Goal: Information Seeking & Learning: Learn about a topic

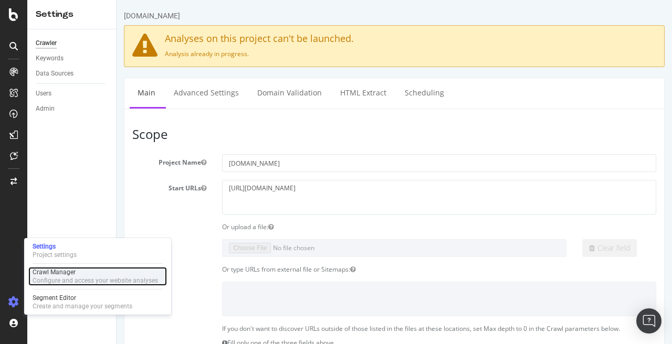
click at [71, 272] on div "Crawl Manager" at bounding box center [95, 272] width 125 height 8
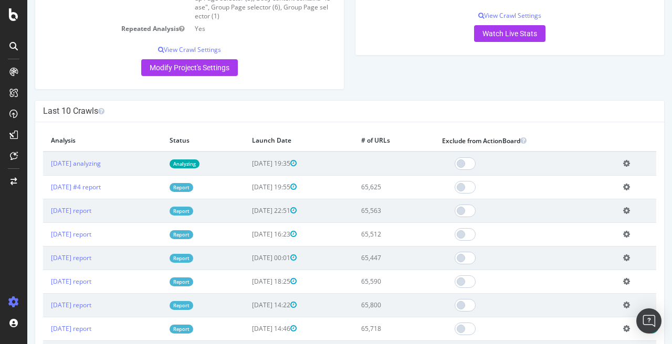
scroll to position [262, 0]
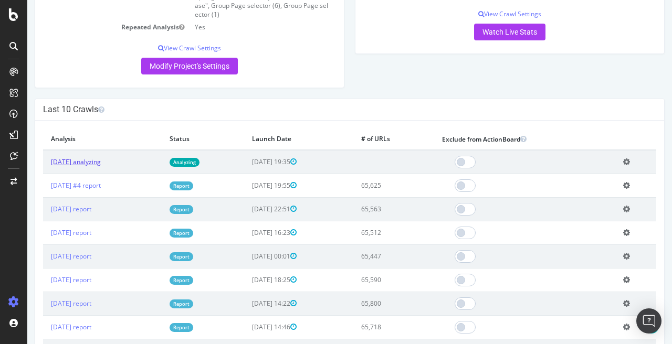
click at [101, 162] on link "2025 Aug. 29th analyzing" at bounding box center [76, 161] width 50 height 9
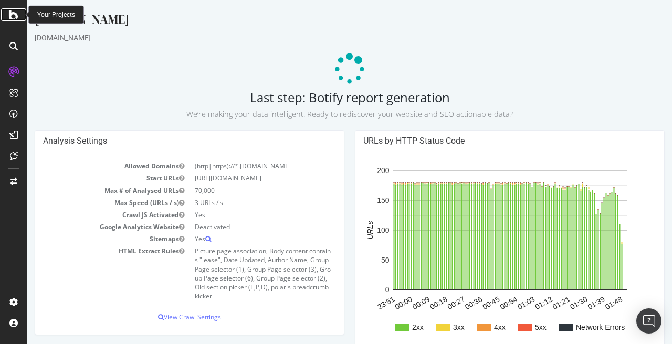
click at [12, 11] on icon at bounding box center [13, 14] width 9 height 13
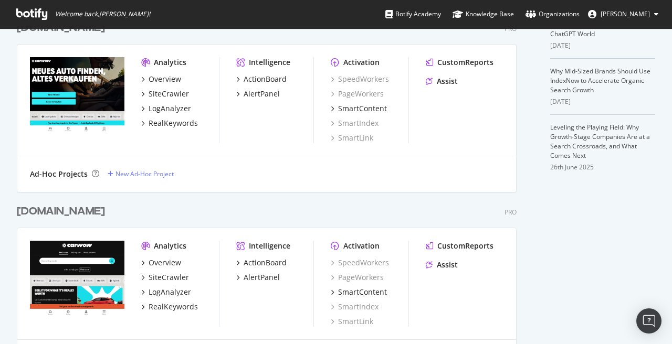
scroll to position [374, 0]
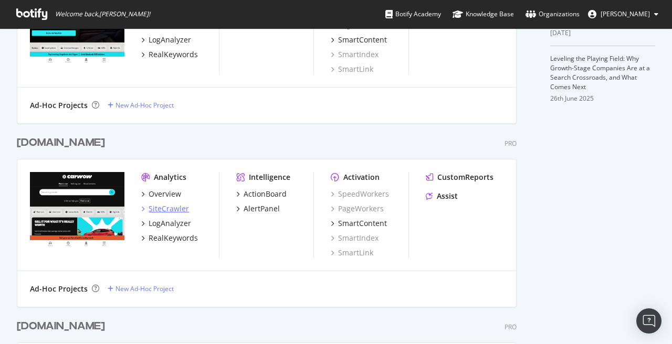
click at [167, 208] on div "SiteCrawler" at bounding box center [169, 209] width 40 height 10
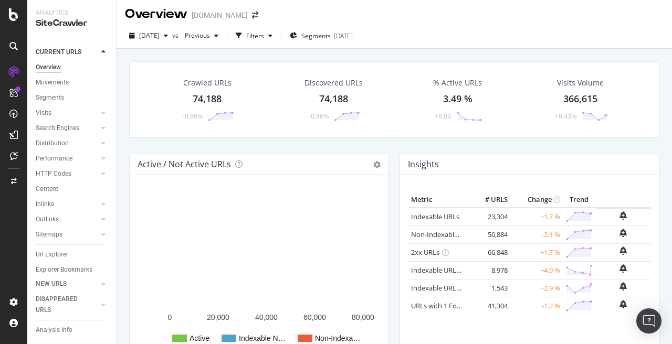
scroll to position [1, 0]
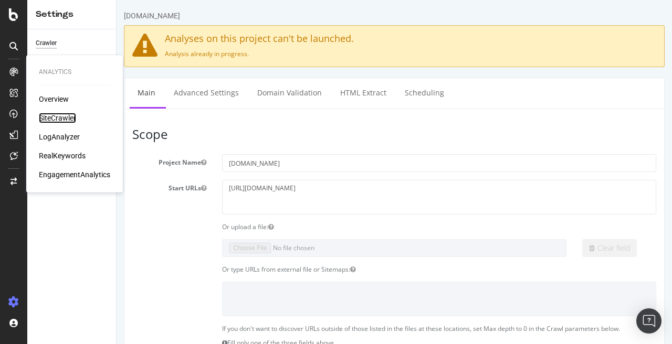
click at [49, 119] on div "SiteCrawler" at bounding box center [57, 118] width 37 height 10
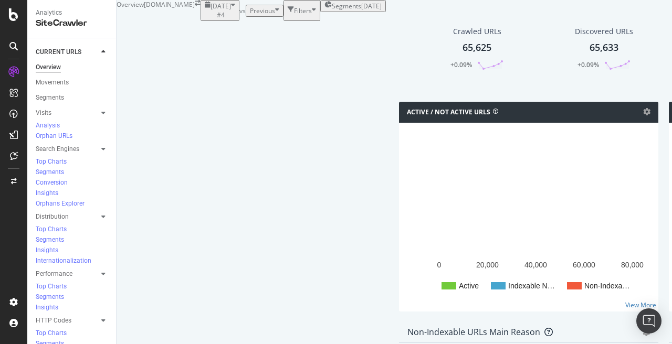
scroll to position [747, 0]
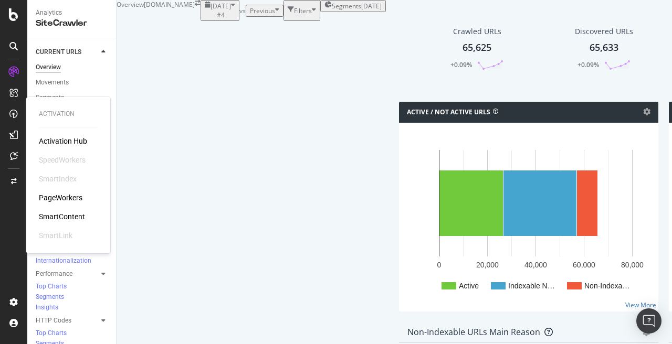
click at [59, 194] on div "PageWorkers" at bounding box center [61, 198] width 44 height 10
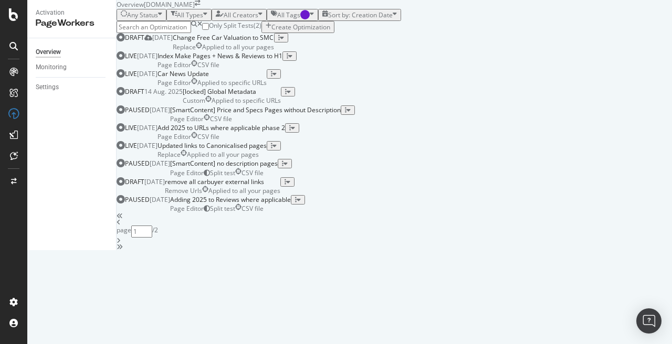
scroll to position [157, 0]
click at [267, 78] on div "Car News Update" at bounding box center [211, 73] width 109 height 9
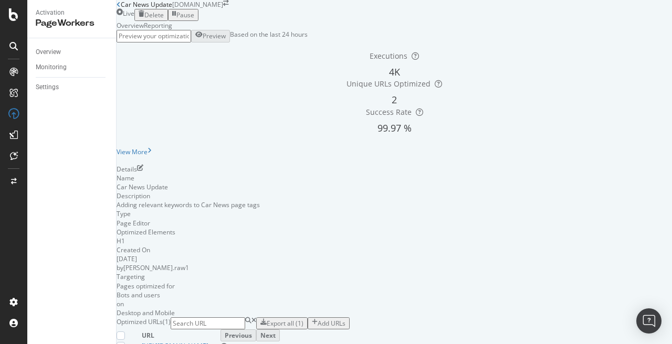
click at [172, 30] on div "Reporting" at bounding box center [158, 25] width 28 height 9
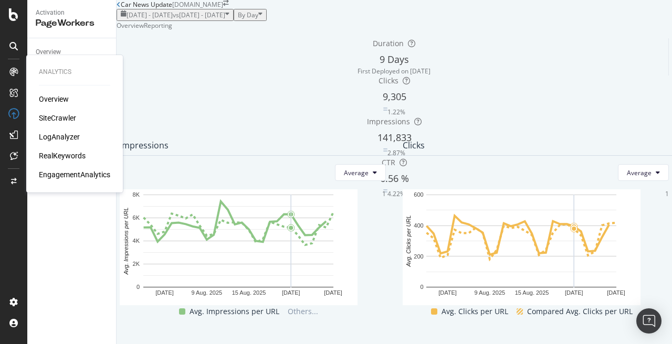
click at [64, 153] on div "RealKeywords" at bounding box center [62, 156] width 47 height 10
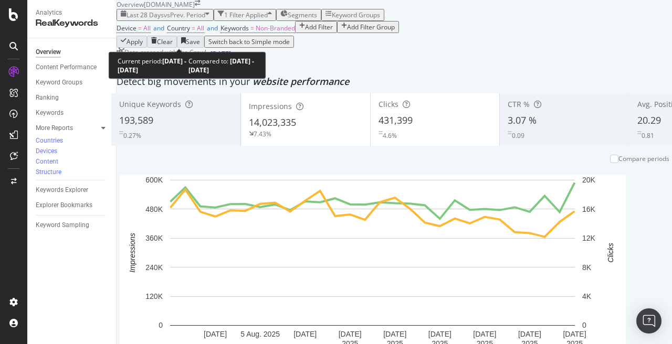
click at [188, 19] on span "vs Prev. Period" at bounding box center [184, 14] width 41 height 9
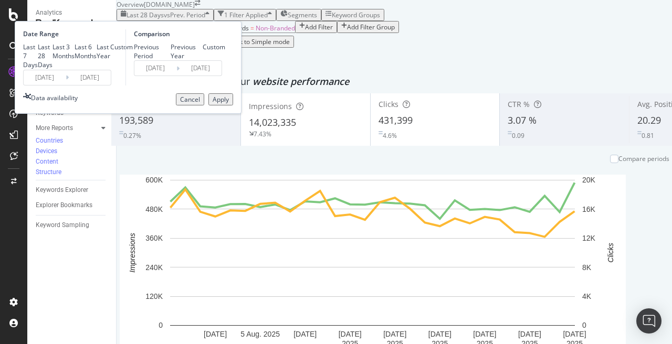
click at [110, 60] on div "Last Year" at bounding box center [104, 52] width 14 height 18
type input "[DATE]"
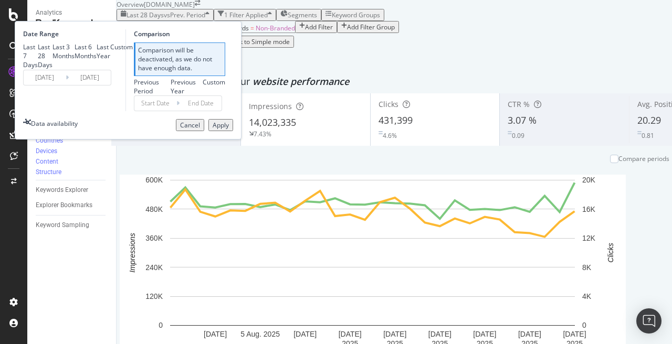
click at [229, 130] on div "Apply" at bounding box center [221, 125] width 16 height 9
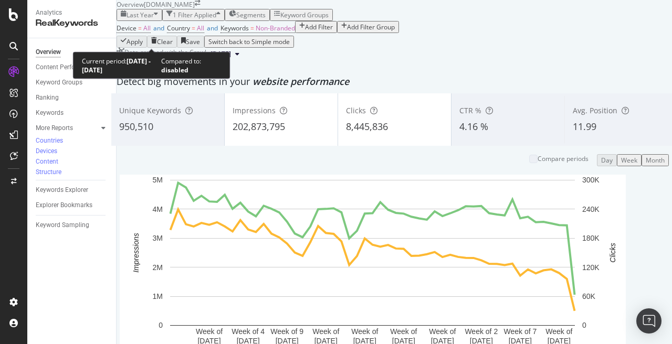
click at [154, 19] on span "Last Year" at bounding box center [139, 14] width 27 height 9
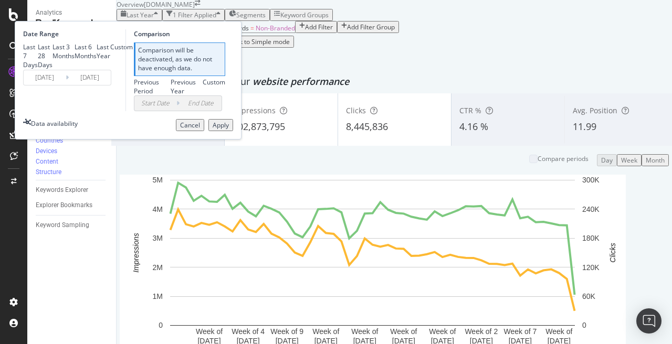
click at [133, 51] on div "Custom" at bounding box center [121, 47] width 23 height 9
type input "[DATE]"
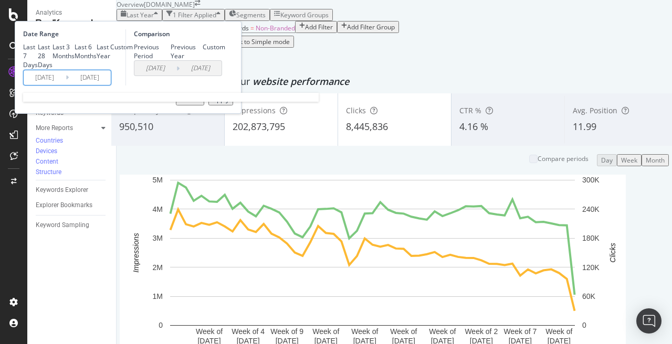
click at [66, 85] on input "[DATE]" at bounding box center [45, 77] width 42 height 15
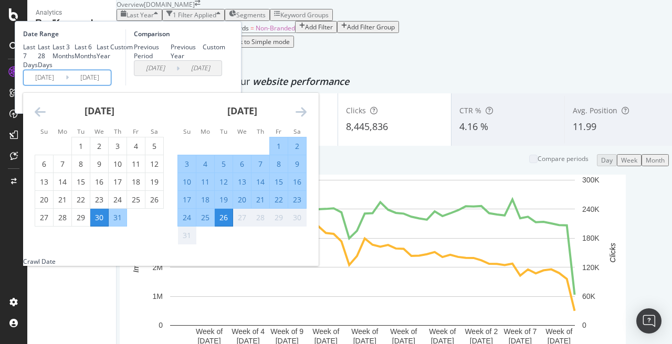
click at [46, 118] on icon "Move backward to switch to the previous month." at bounding box center [40, 111] width 11 height 13
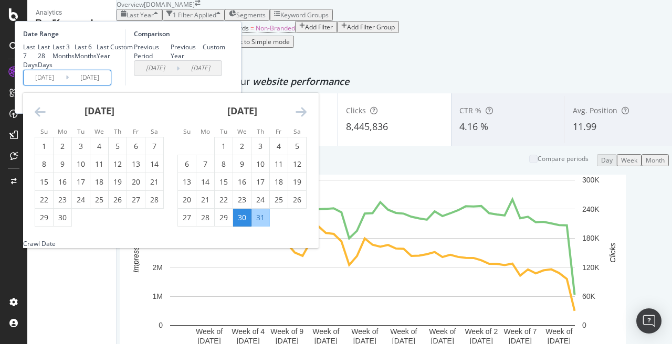
click at [46, 118] on icon "Move backward to switch to the previous month." at bounding box center [40, 111] width 11 height 13
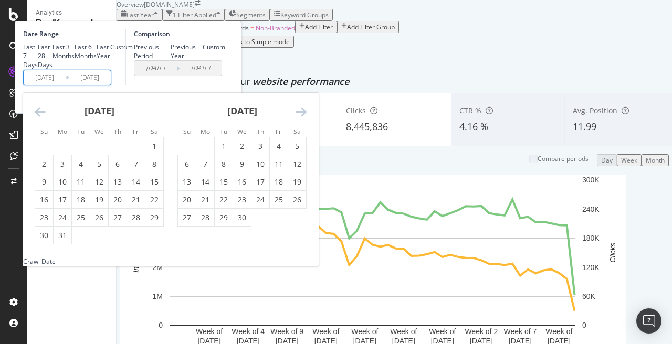
click at [46, 118] on icon "Move backward to switch to the previous month." at bounding box center [40, 111] width 11 height 13
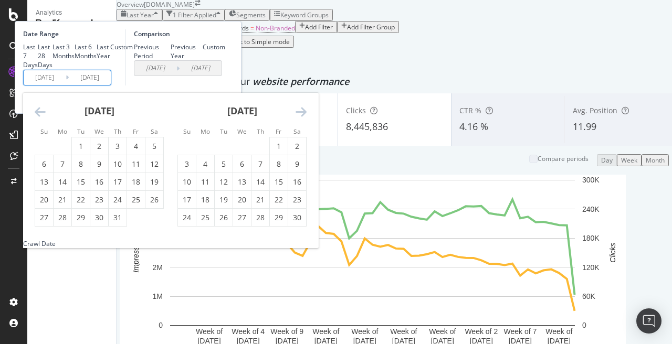
click at [46, 118] on icon "Move backward to switch to the previous month." at bounding box center [40, 111] width 11 height 13
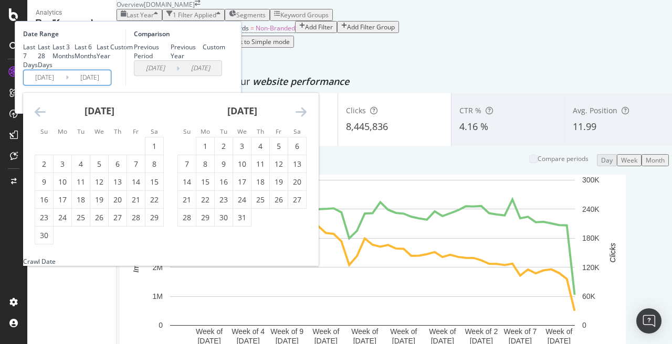
click at [46, 118] on icon "Move backward to switch to the previous month." at bounding box center [40, 111] width 11 height 13
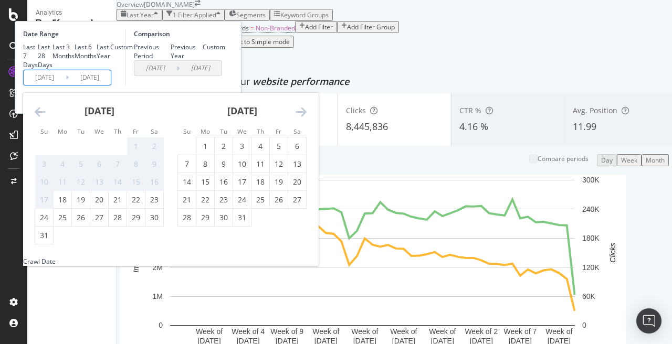
click at [46, 118] on icon "Move backward to switch to the previous month." at bounding box center [40, 111] width 11 height 13
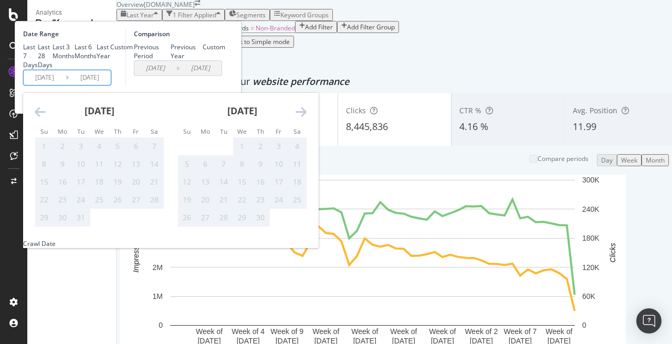
click at [46, 118] on icon "Move backward to switch to the previous month." at bounding box center [40, 111] width 11 height 13
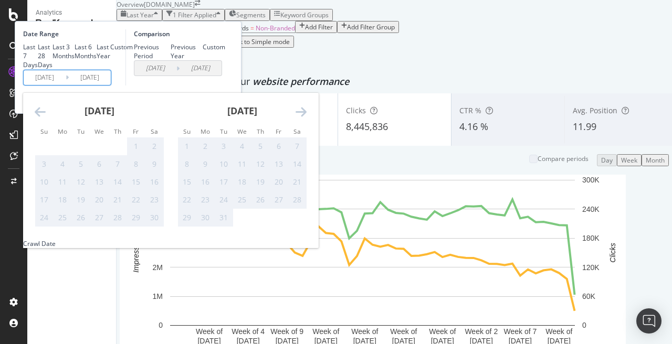
click at [306, 118] on icon "Move forward to switch to the next month." at bounding box center [300, 111] width 11 height 13
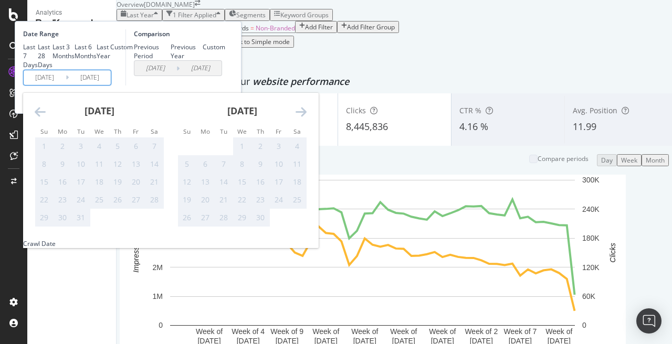
click at [306, 118] on icon "Move forward to switch to the next month." at bounding box center [300, 111] width 11 height 13
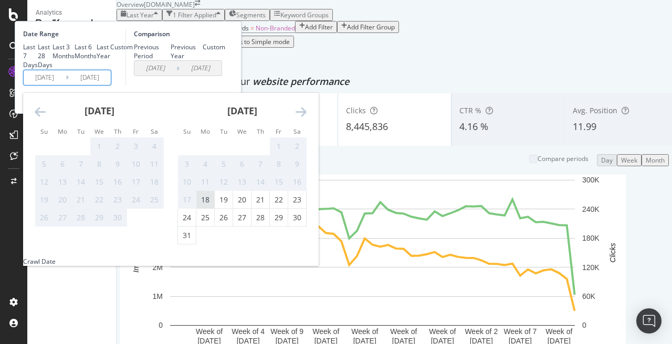
click at [214, 205] on div "18" at bounding box center [205, 200] width 18 height 10
type input "[DATE]"
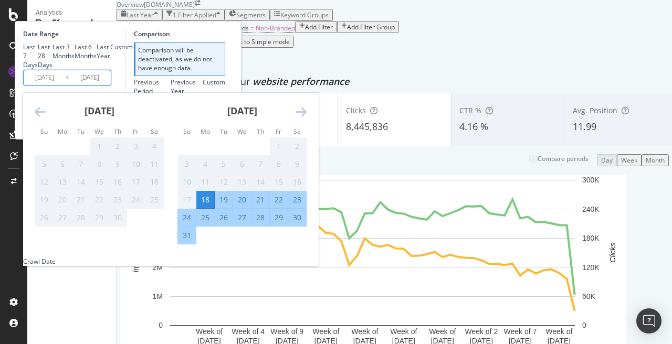
click at [225, 96] on div "Previous Period Previous Year Custom" at bounding box center [179, 87] width 91 height 18
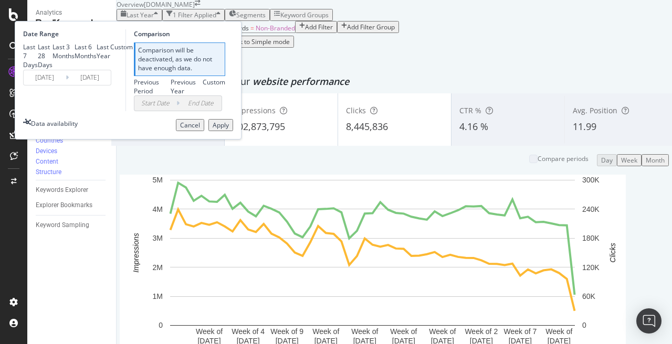
click at [229, 130] on div "Apply" at bounding box center [221, 125] width 16 height 9
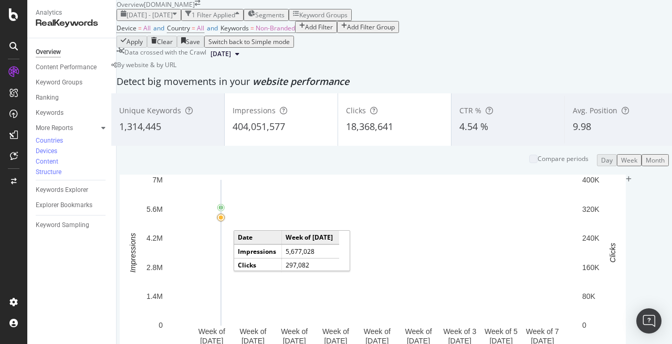
scroll to position [53, 0]
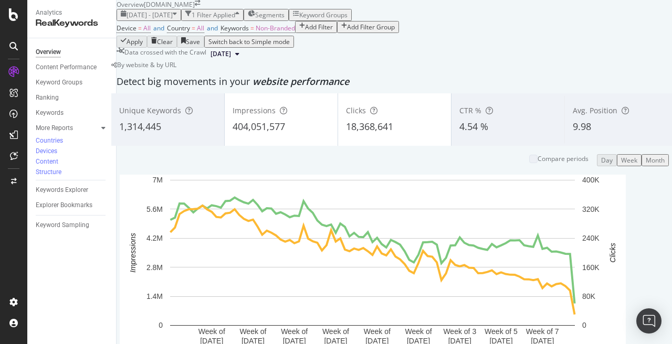
click at [645, 165] on div "Month" at bounding box center [654, 160] width 19 height 9
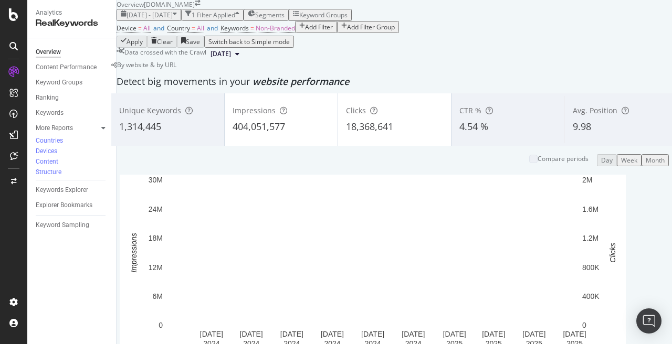
scroll to position [0, 0]
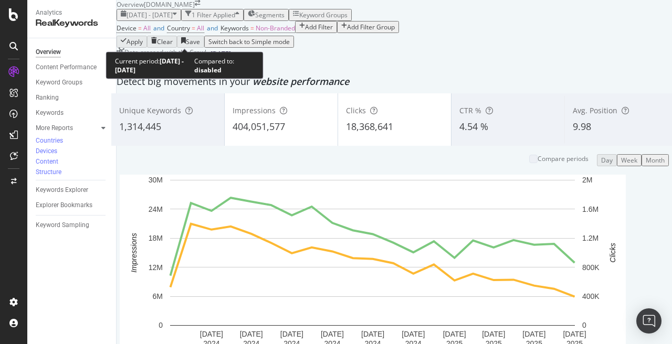
click at [177, 19] on div "[DATE] - [DATE]" at bounding box center [149, 14] width 56 height 9
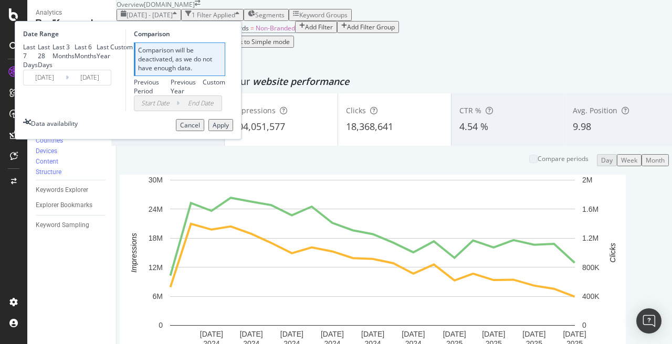
click at [75, 60] on div "Last 3 Months" at bounding box center [63, 52] width 22 height 18
type input "[DATE]"
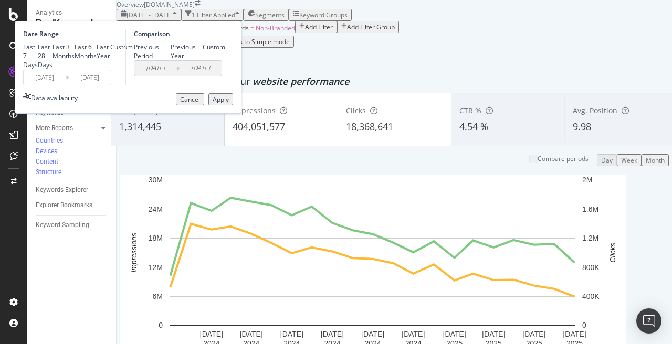
click at [229, 104] on div "Apply" at bounding box center [221, 99] width 16 height 9
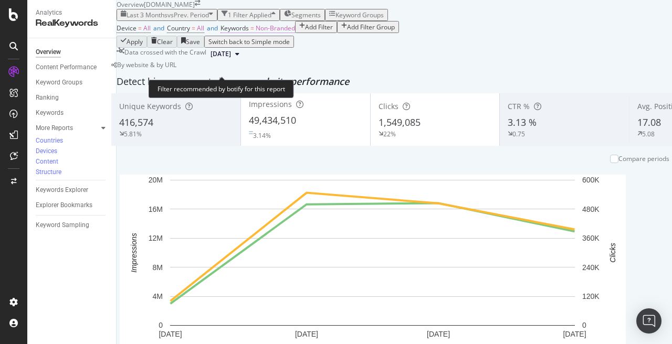
click at [274, 33] on span "Keywords = Non-Branded" at bounding box center [257, 28] width 75 height 9
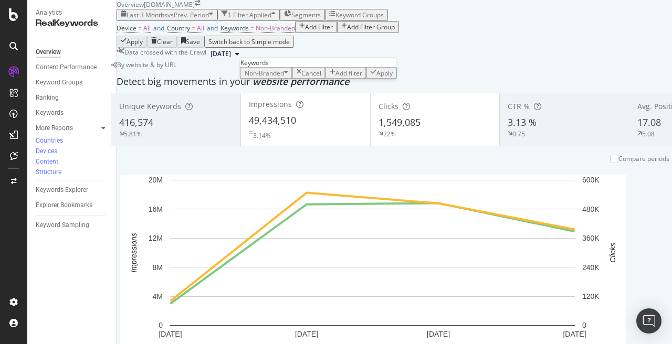
click at [275, 78] on span "Non-Branded" at bounding box center [264, 73] width 39 height 9
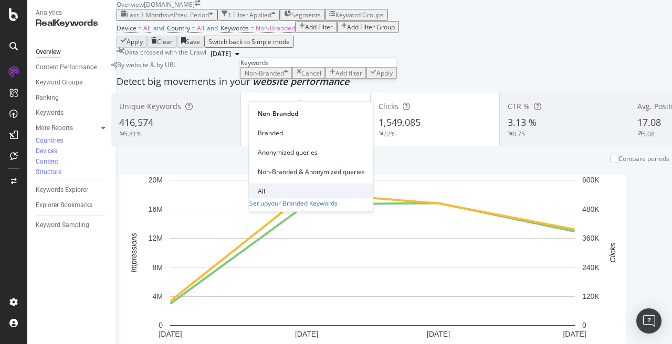
click at [264, 186] on span "All" at bounding box center [311, 190] width 107 height 9
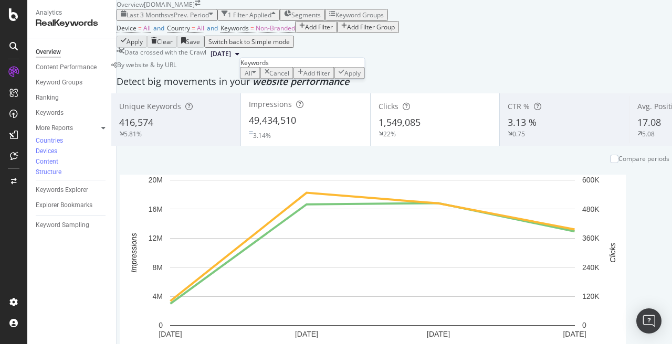
click at [351, 78] on div "Apply" at bounding box center [352, 73] width 16 height 9
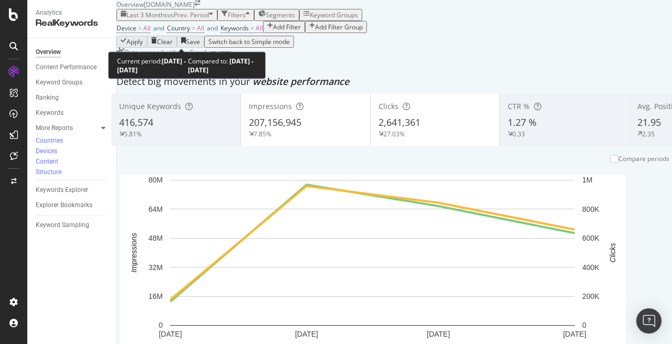
click at [187, 19] on span "vs Prev. Period" at bounding box center [187, 14] width 41 height 9
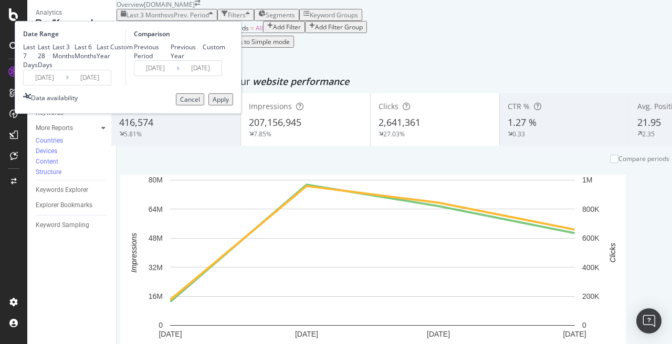
click at [110, 60] on div "Last Year" at bounding box center [104, 52] width 14 height 18
type input "[DATE]"
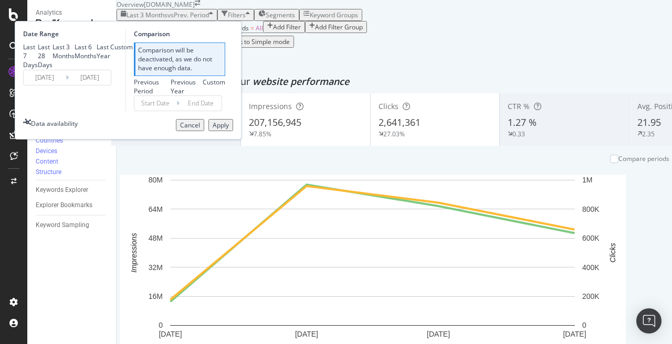
click at [229, 130] on div "Apply" at bounding box center [221, 125] width 16 height 9
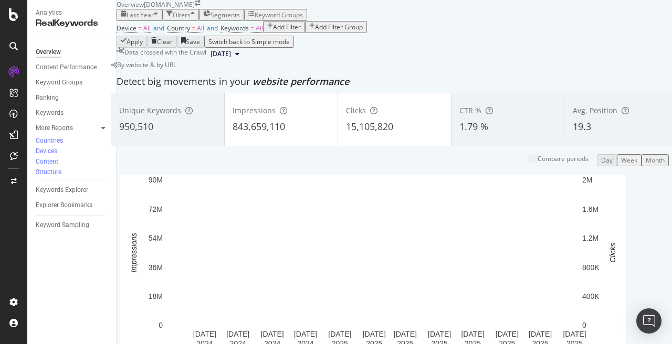
scroll to position [71, 0]
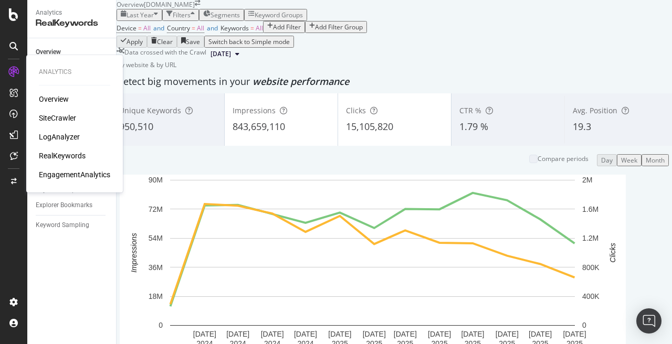
click at [69, 122] on div "SiteCrawler" at bounding box center [57, 118] width 37 height 10
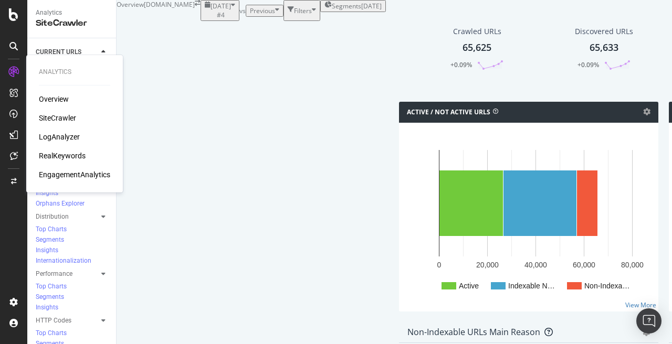
click at [66, 155] on div "RealKeywords" at bounding box center [62, 156] width 47 height 10
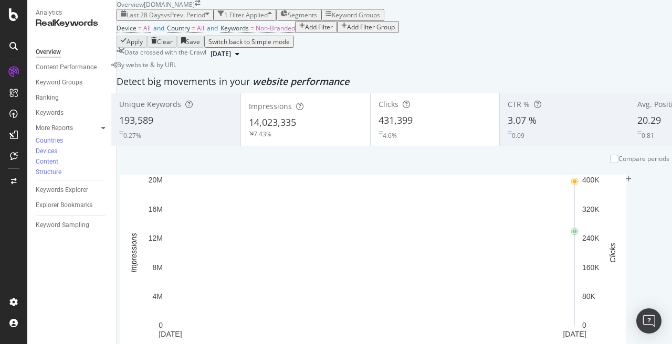
scroll to position [33, 0]
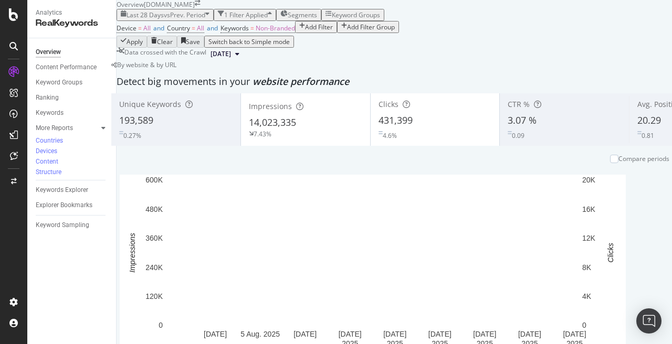
scroll to position [0, 0]
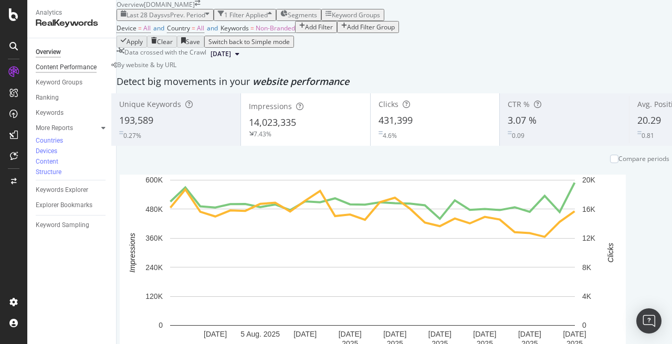
click at [67, 68] on div "Content Performance" at bounding box center [66, 67] width 61 height 11
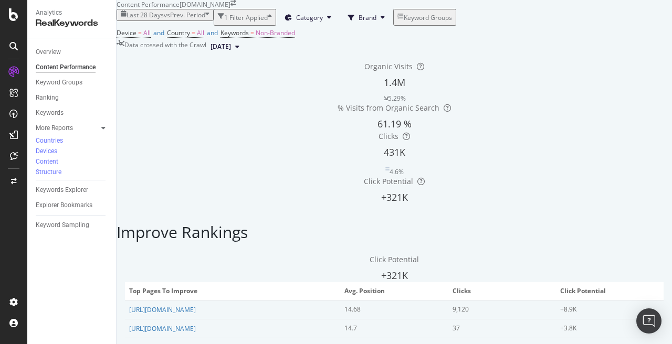
scroll to position [419, 0]
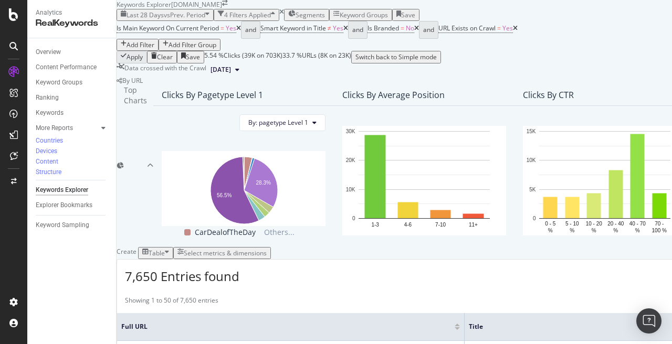
scroll to position [243, 0]
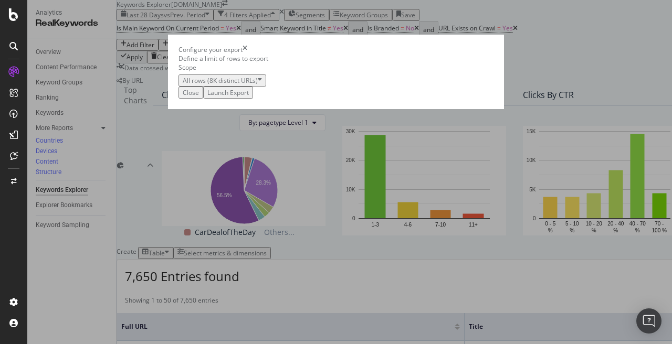
click at [249, 97] on div "Launch Export" at bounding box center [227, 92] width 41 height 9
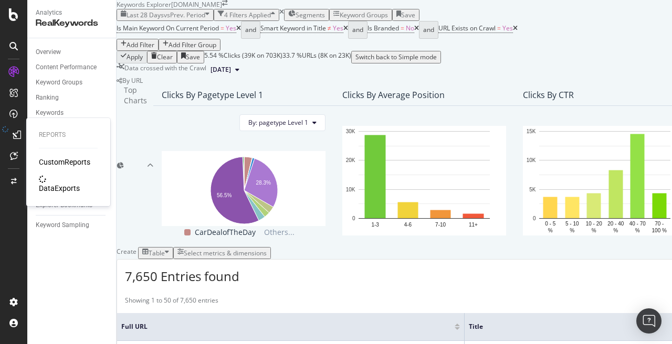
click at [57, 183] on div "DataExports" at bounding box center [59, 188] width 41 height 10
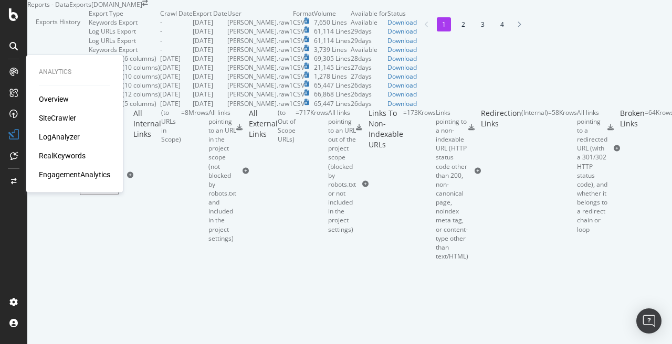
click at [65, 155] on div "RealKeywords" at bounding box center [62, 156] width 47 height 10
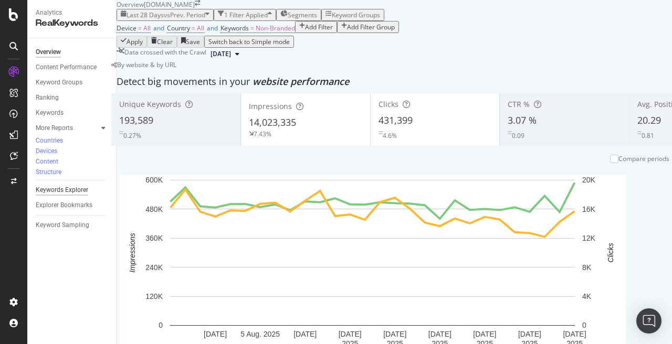
click at [71, 185] on div "Keywords Explorer" at bounding box center [62, 190] width 52 height 11
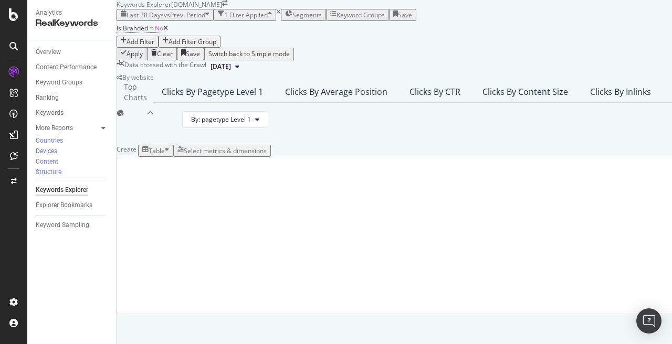
click at [154, 46] on div "Add Filter" at bounding box center [140, 41] width 28 height 9
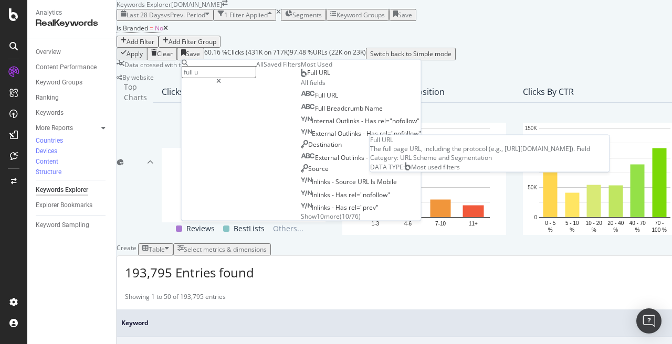
type input "full u"
click at [301, 77] on div "Full URL" at bounding box center [315, 73] width 29 height 8
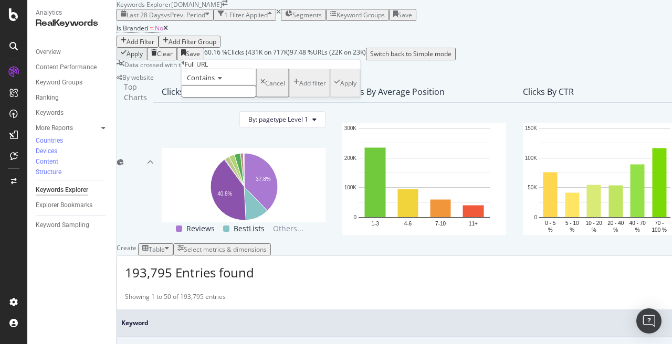
click at [222, 98] on input "text" at bounding box center [219, 92] width 75 height 12
type input "pictures"
click at [340, 91] on div "Apply" at bounding box center [348, 86] width 16 height 9
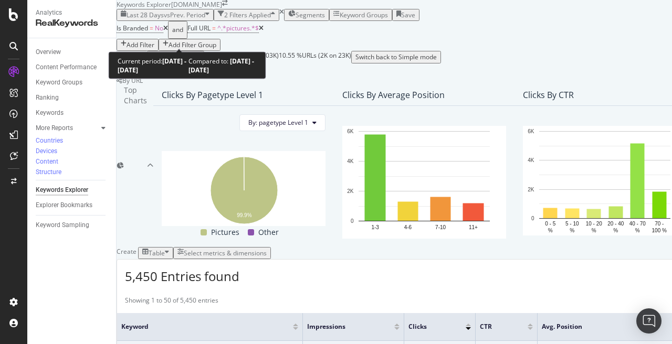
click at [164, 19] on span "Last 28 Days" at bounding box center [144, 14] width 37 height 9
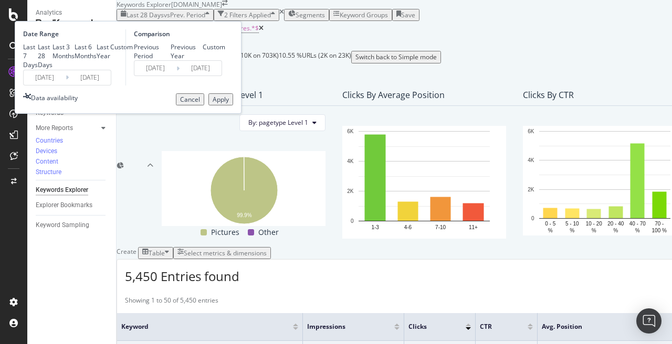
click at [110, 60] on div "Last Year" at bounding box center [104, 52] width 14 height 18
type input "[DATE]"
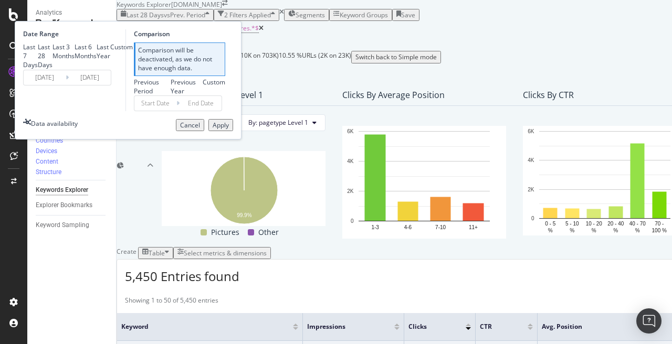
click at [229, 130] on div "Apply" at bounding box center [221, 125] width 16 height 9
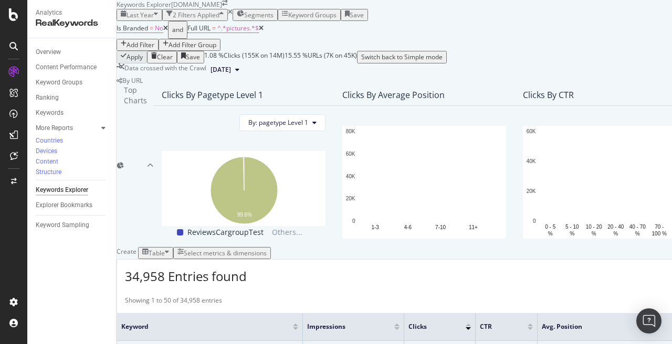
scroll to position [1565, 0]
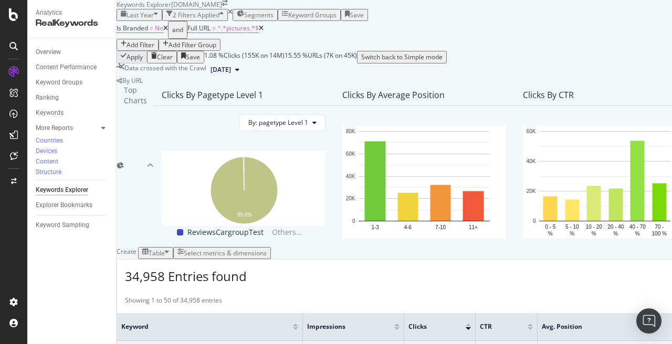
drag, startPoint x: 190, startPoint y: 131, endPoint x: 125, endPoint y: 132, distance: 64.6
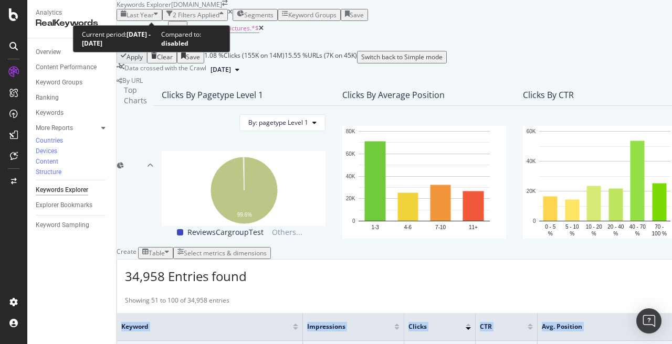
click at [146, 15] on span "Last Year" at bounding box center [139, 14] width 27 height 9
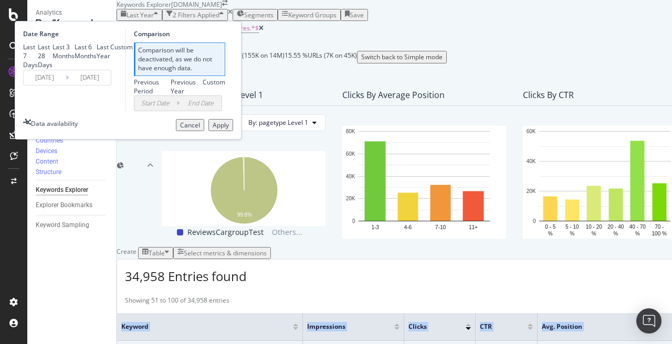
click at [38, 49] on div "Last 7 Days" at bounding box center [30, 56] width 15 height 27
type input "[DATE]"
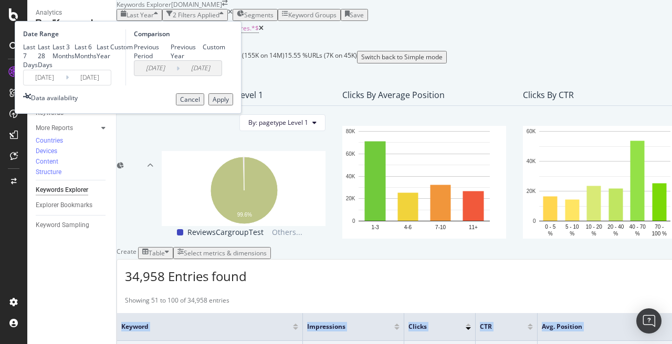
click at [229, 104] on div "Apply" at bounding box center [221, 99] width 16 height 9
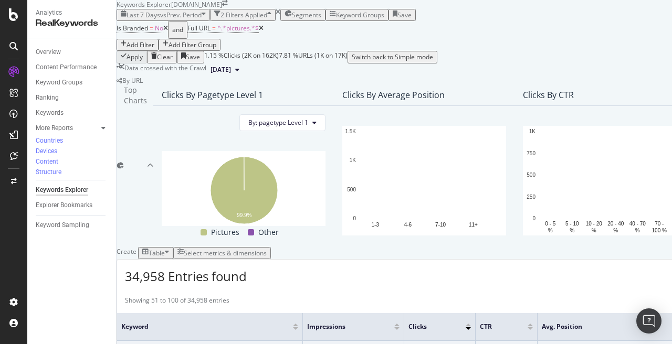
scroll to position [356, 0]
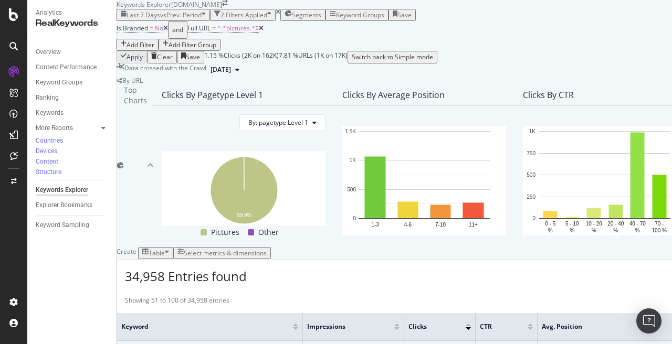
copy div "peugeot 308 facelift 2025"
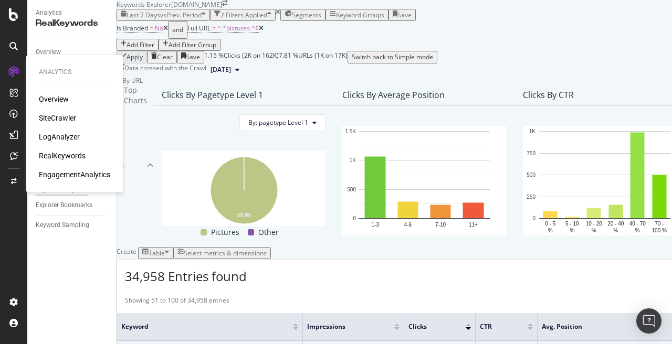
click at [69, 120] on div "SiteCrawler" at bounding box center [57, 118] width 37 height 10
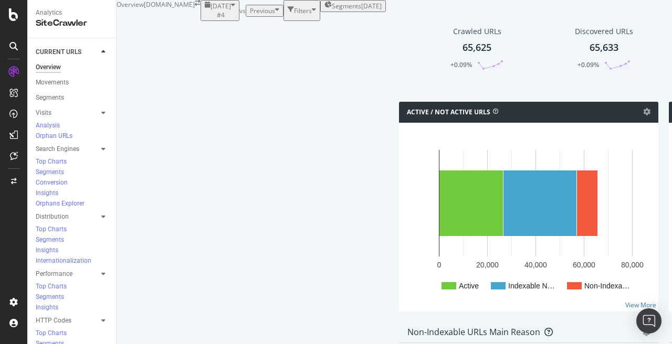
click at [210, 19] on span "[DATE] #4" at bounding box center [220, 11] width 20 height 18
click at [49, 211] on div "Distribution" at bounding box center [52, 216] width 33 height 11
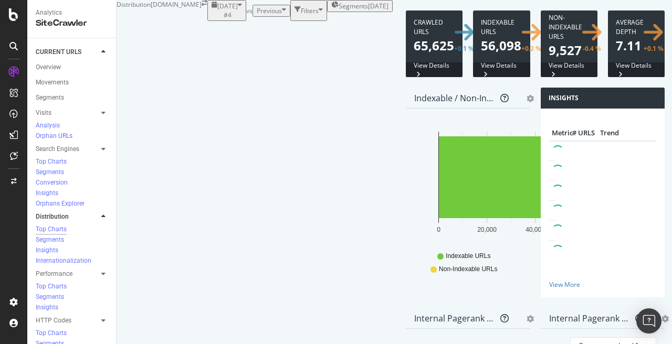
click at [541, 77] on span at bounding box center [569, 43] width 57 height 67
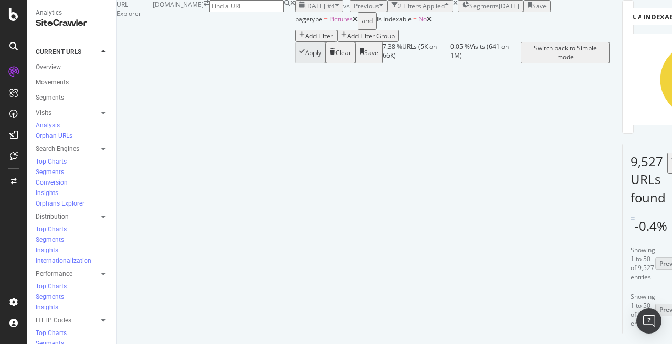
scroll to position [112, 0]
drag, startPoint x: 335, startPoint y: 267, endPoint x: 166, endPoint y: 263, distance: 169.5
copy link "[URL][DOMAIN_NAME][PERSON_NAME]"
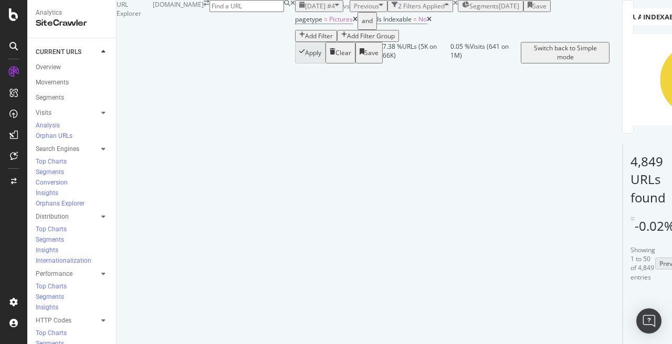
scroll to position [0, 0]
click at [671, 80] on icon "A chart." at bounding box center [681, 62] width 18 height 36
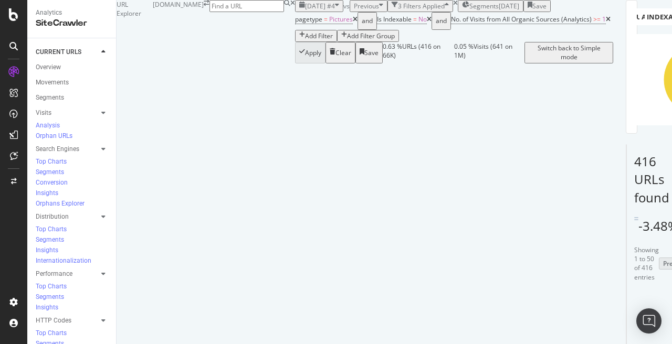
scroll to position [181, 0]
